Goal: Task Accomplishment & Management: Manage account settings

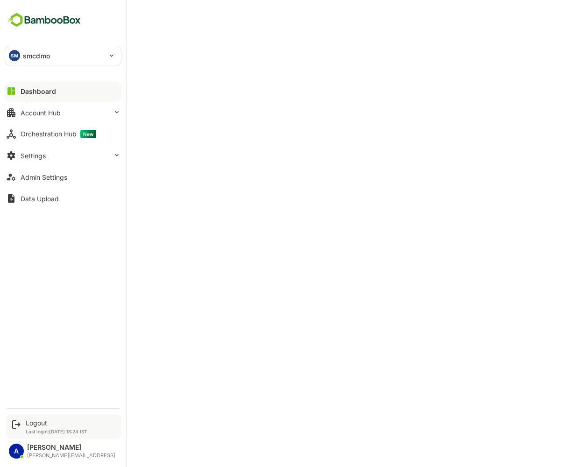
click at [32, 429] on p "Last login: Aug 26 18:24 IST" at bounding box center [57, 432] width 62 height 6
click at [38, 422] on div "Logout" at bounding box center [57, 423] width 62 height 8
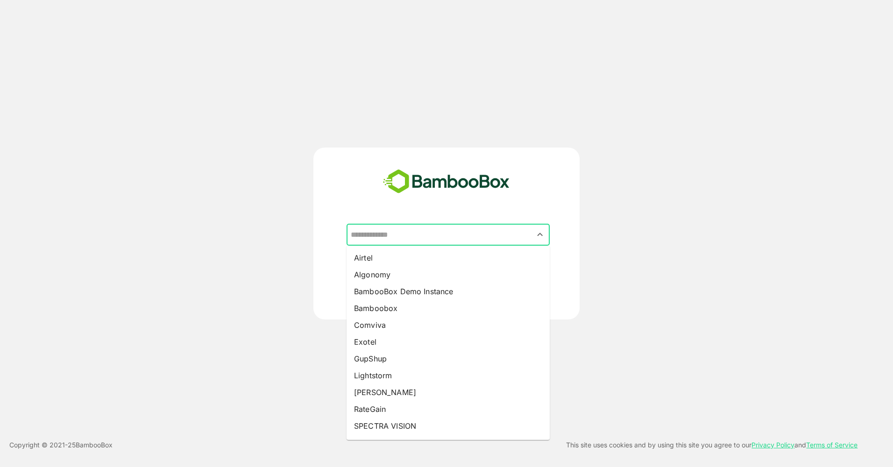
click at [457, 238] on input "text" at bounding box center [447, 235] width 199 height 18
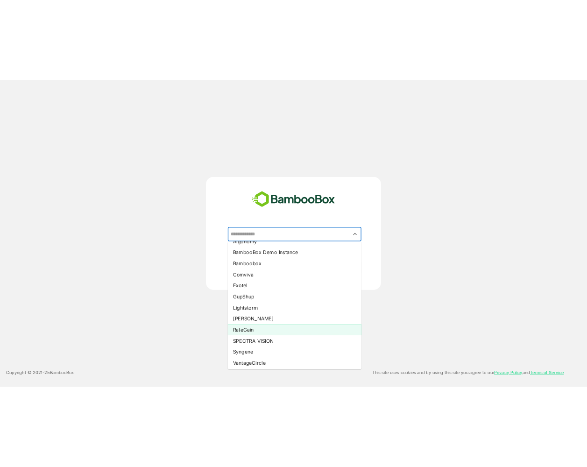
scroll to position [29, 0]
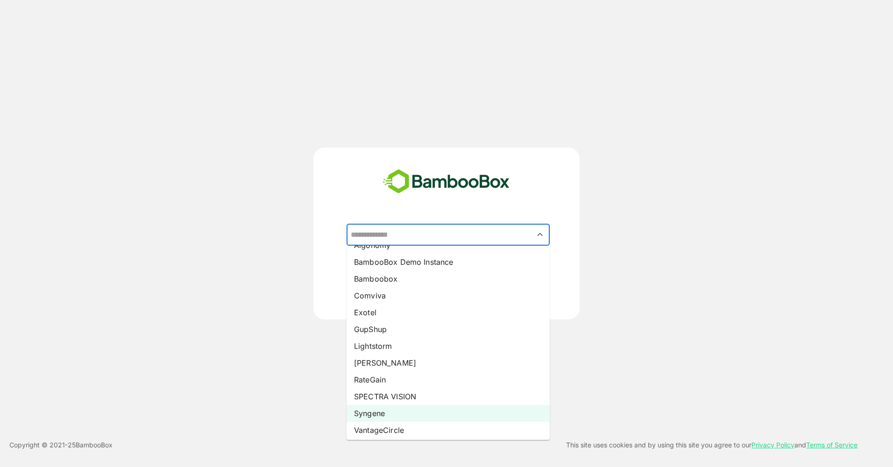
click at [401, 411] on li "Syngene" at bounding box center [447, 413] width 203 height 17
type input "*******"
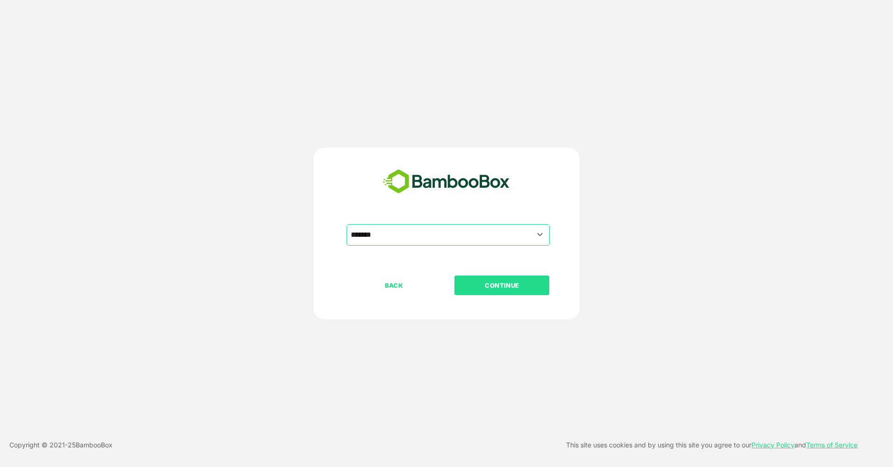
click at [511, 287] on p "CONTINUE" at bounding box center [501, 285] width 93 height 10
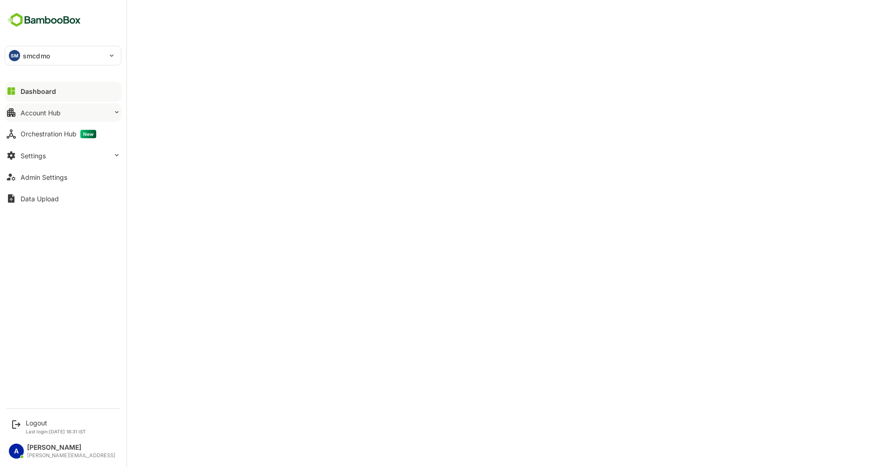
click at [67, 112] on button "Account Hub" at bounding box center [63, 112] width 117 height 19
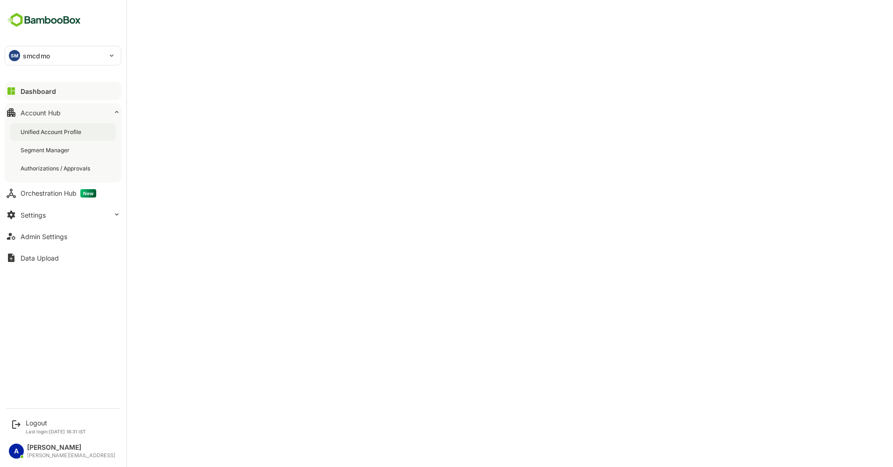
click at [69, 132] on div "Unified Account Profile" at bounding box center [52, 132] width 63 height 8
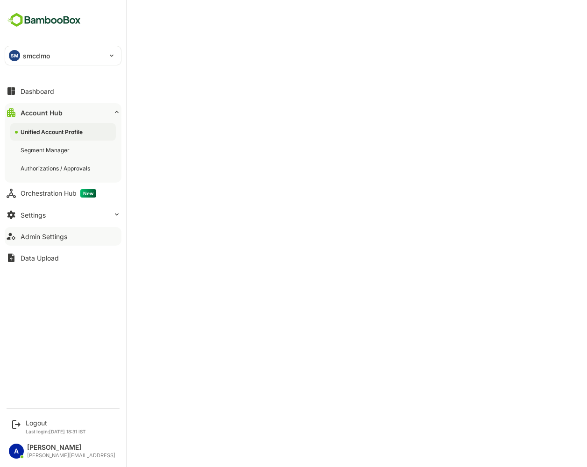
click at [76, 235] on button "Admin Settings" at bounding box center [63, 236] width 117 height 19
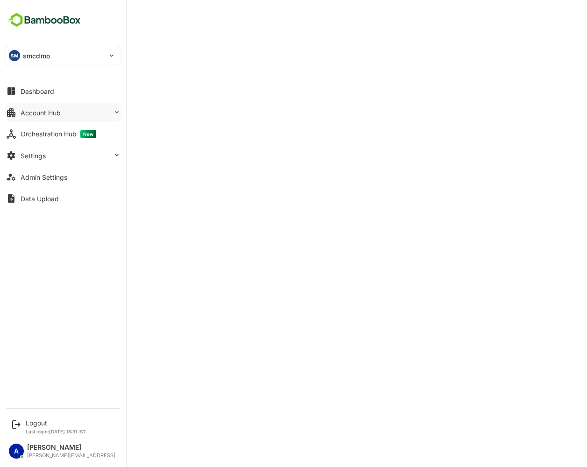
click at [55, 113] on div "Account Hub" at bounding box center [41, 113] width 40 height 8
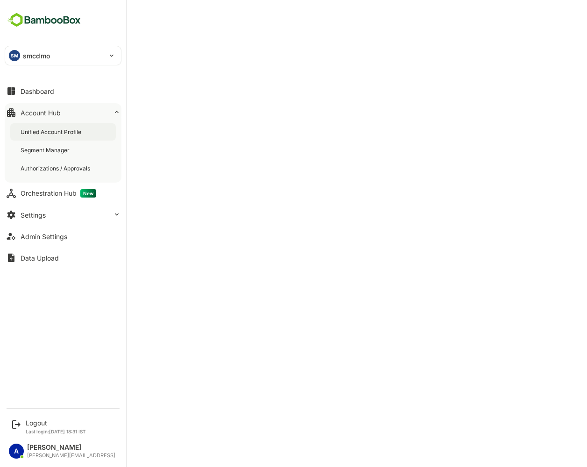
click at [55, 128] on div "Unified Account Profile" at bounding box center [52, 132] width 63 height 8
click at [56, 233] on div "Admin Settings" at bounding box center [44, 237] width 47 height 8
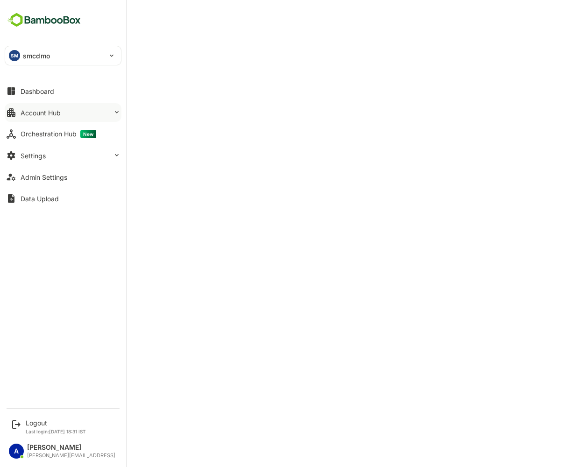
click at [73, 112] on button "Account Hub" at bounding box center [63, 112] width 117 height 19
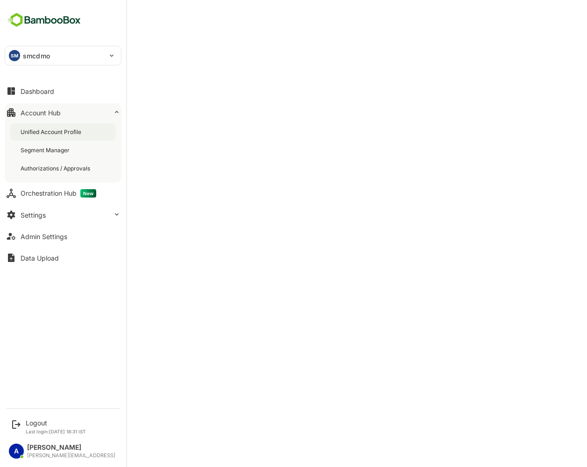
click at [73, 128] on div "Unified Account Profile" at bounding box center [52, 132] width 63 height 8
click at [34, 423] on div "Logout" at bounding box center [56, 423] width 60 height 8
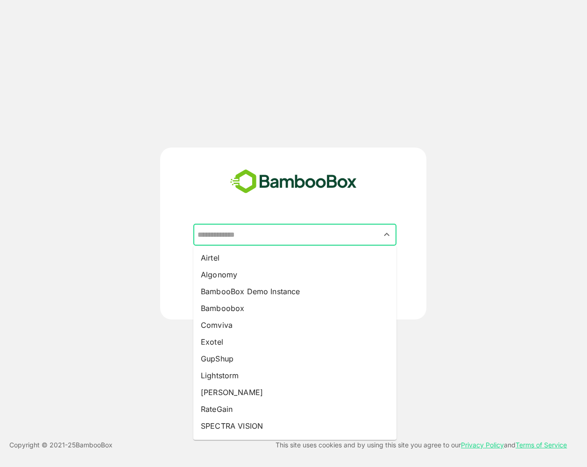
click at [377, 238] on input "text" at bounding box center [294, 235] width 199 height 18
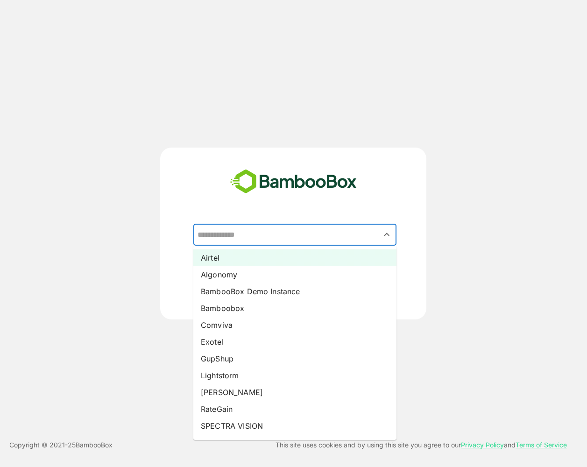
click at [343, 256] on li "Airtel" at bounding box center [294, 257] width 203 height 17
type input "******"
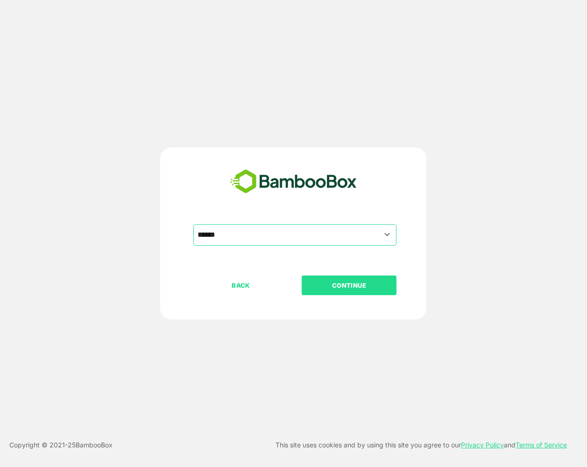
click at [346, 282] on p "CONTINUE" at bounding box center [349, 285] width 93 height 10
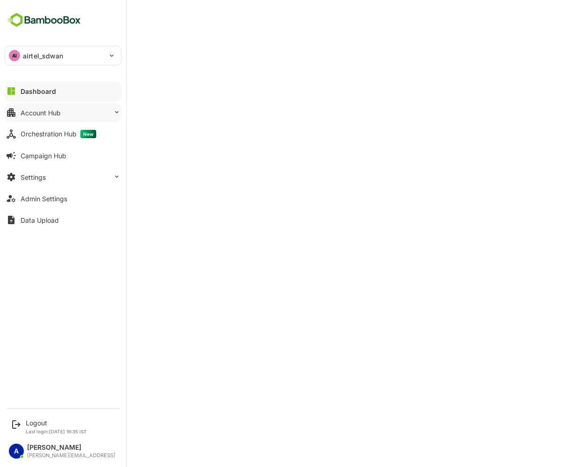
click at [95, 115] on button "Account Hub" at bounding box center [63, 112] width 117 height 19
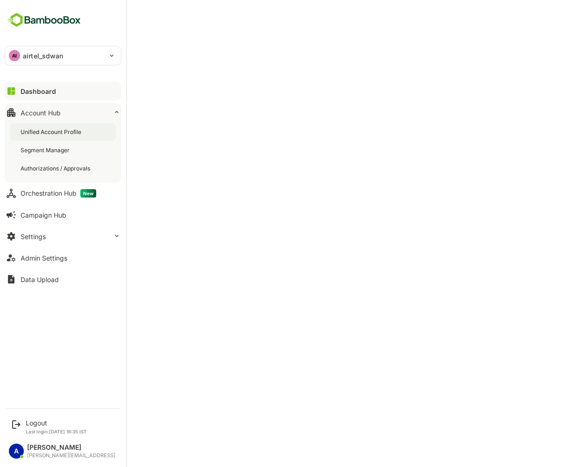
click at [94, 134] on div "Unified Account Profile" at bounding box center [63, 131] width 106 height 17
